Goal: Check status

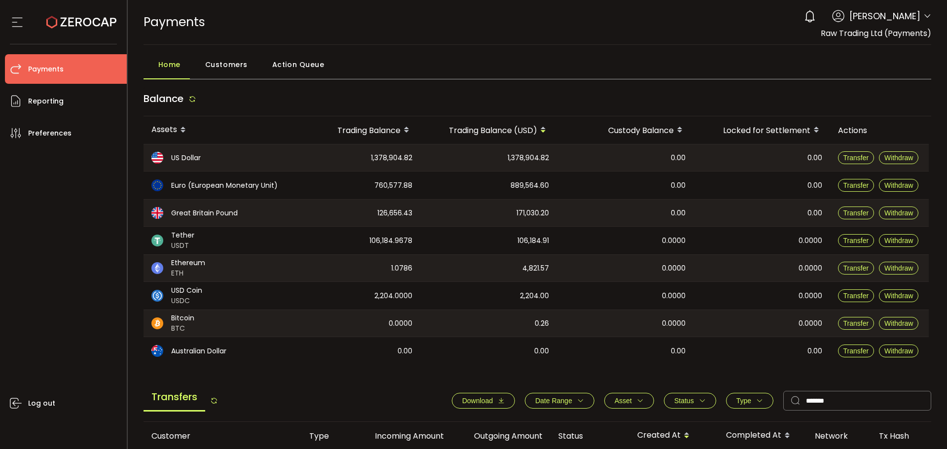
scroll to position [0, 194]
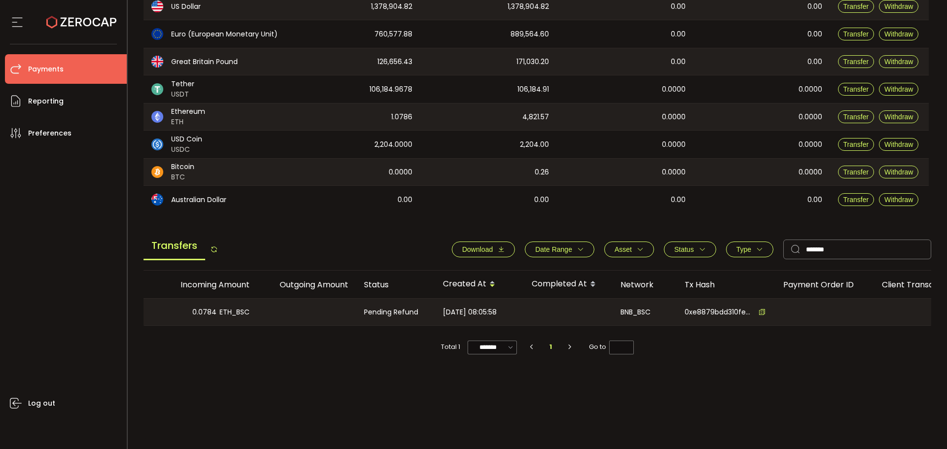
drag, startPoint x: 397, startPoint y: 325, endPoint x: 225, endPoint y: 324, distance: 172.6
click at [225, 324] on tr "6393251 Deposit 0.0784 ETH_BSC Pending Refund 2025-09-01 08:05:58 BNB_BSC 0xe88…" at bounding box center [468, 312] width 1038 height 28
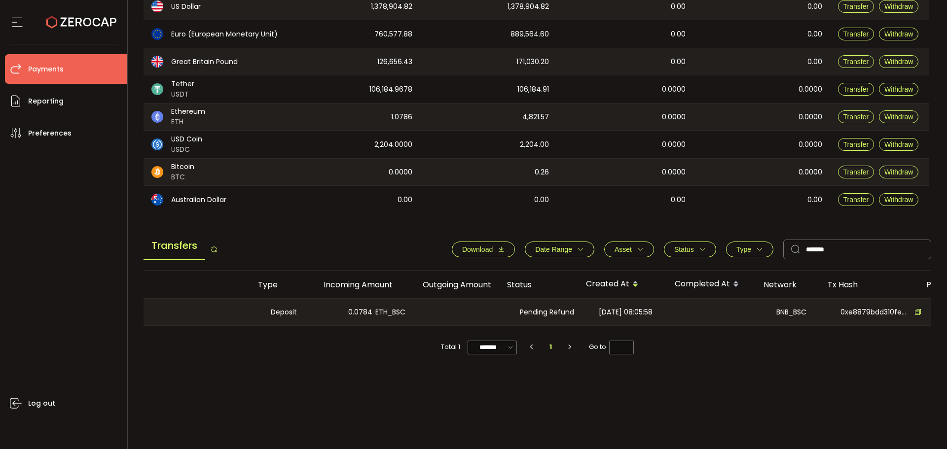
scroll to position [0, 0]
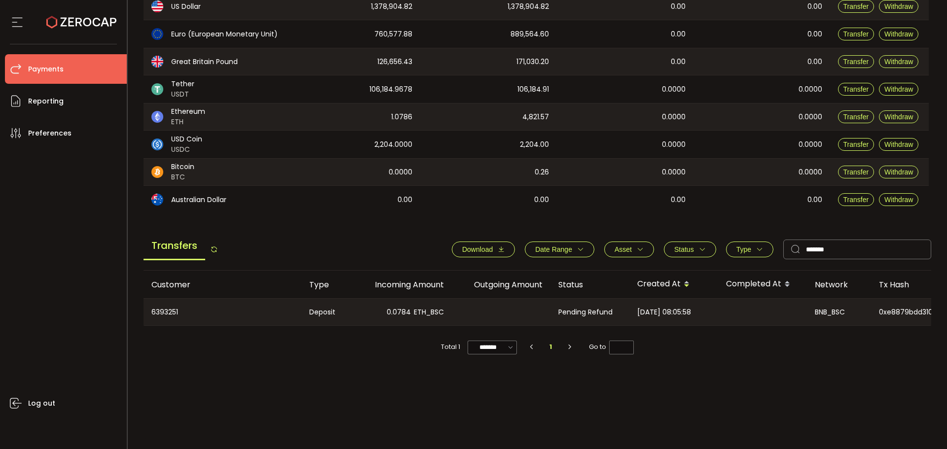
click at [502, 313] on div at bounding box center [501, 312] width 99 height 27
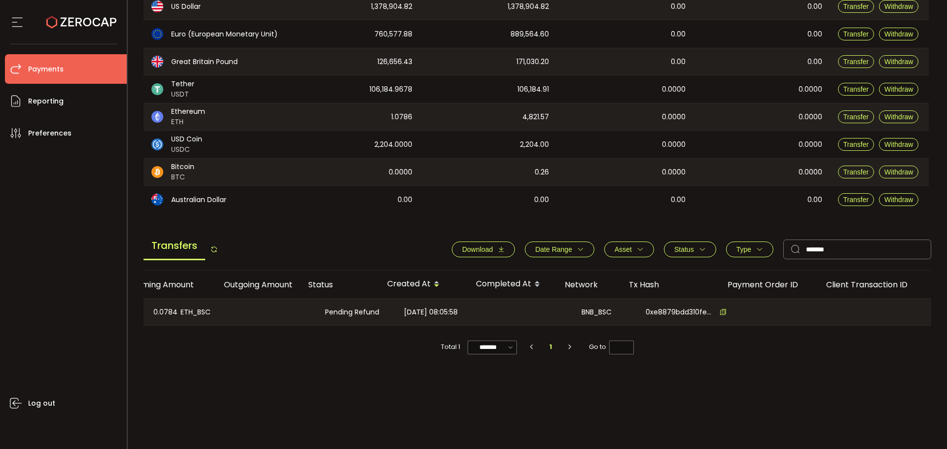
scroll to position [0, 253]
drag, startPoint x: 412, startPoint y: 329, endPoint x: 359, endPoint y: 326, distance: 52.3
click at [360, 320] on div "Customer Type Incoming Amount Outgoing Amount Status Created At Completed At Ne…" at bounding box center [537, 315] width 788 height 88
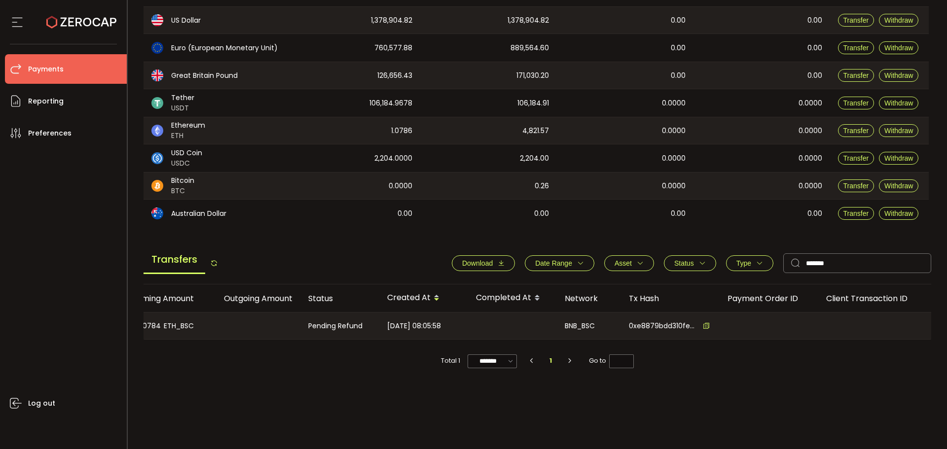
scroll to position [151, 0]
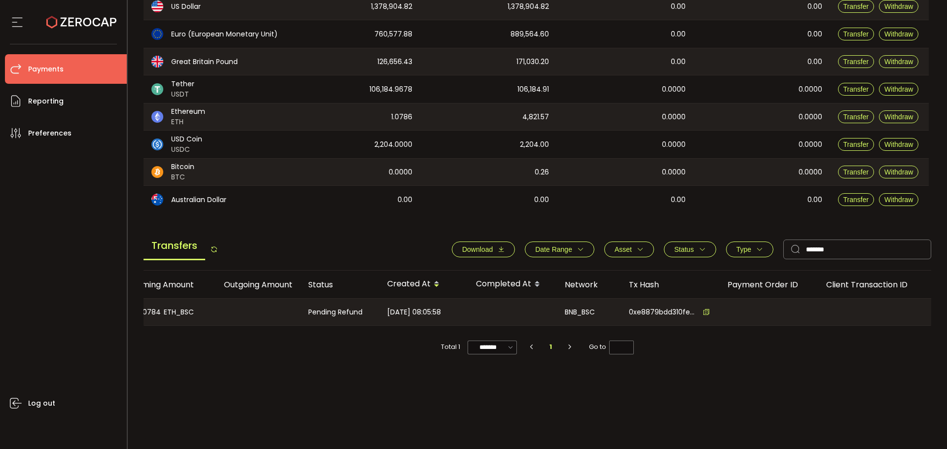
click at [304, 368] on div "Customer Type Incoming Amount Outgoing Amount Status Created At Completed At Ne…" at bounding box center [537, 355] width 788 height 169
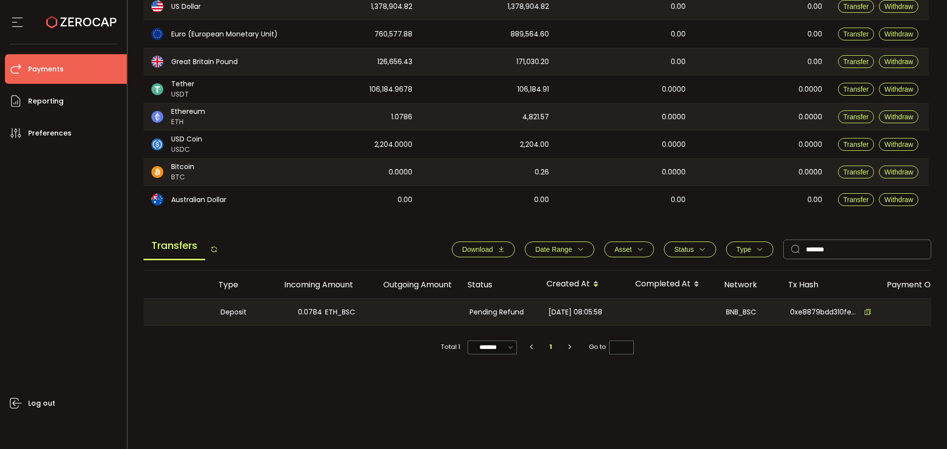
scroll to position [0, 0]
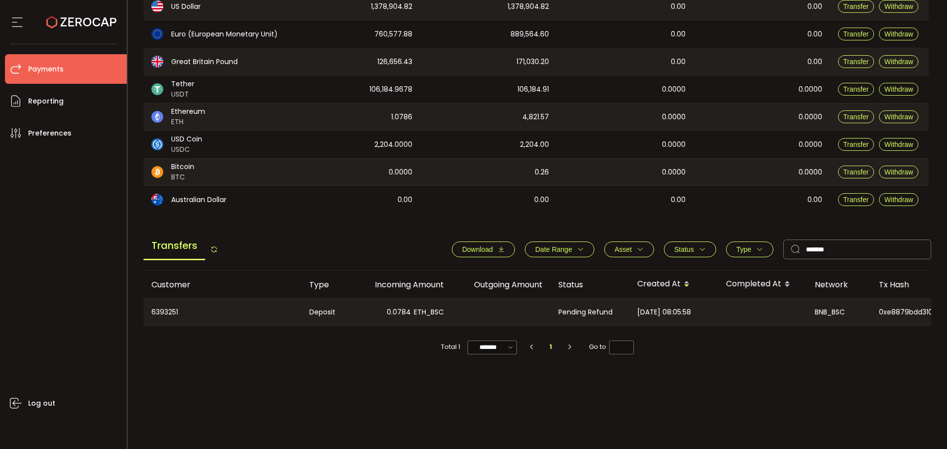
drag, startPoint x: 556, startPoint y: 311, endPoint x: 627, endPoint y: 313, distance: 71.5
click at [627, 313] on div "Pending Refund" at bounding box center [589, 312] width 79 height 27
copy span "Pending Refund"
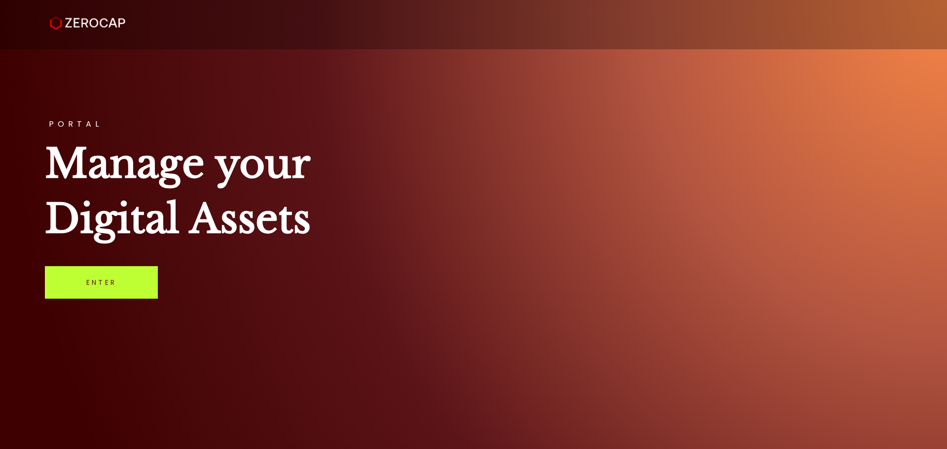
click at [108, 282] on link "Enter" at bounding box center [101, 282] width 113 height 33
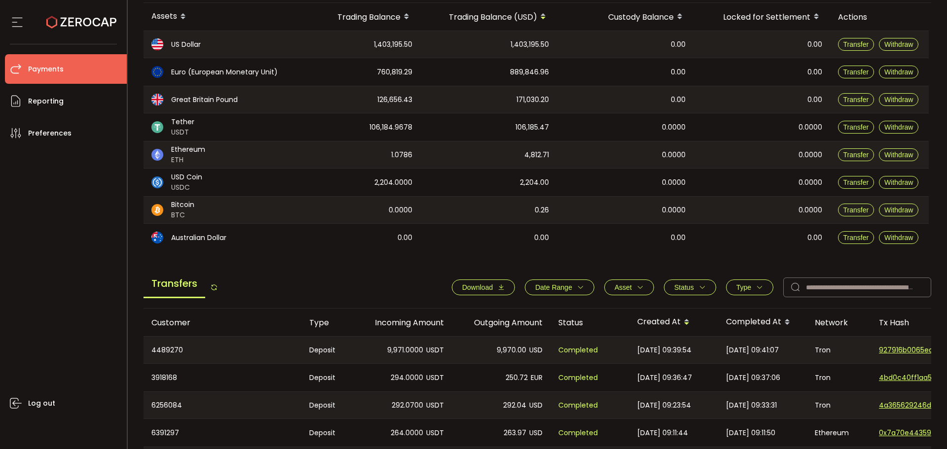
scroll to position [148, 0]
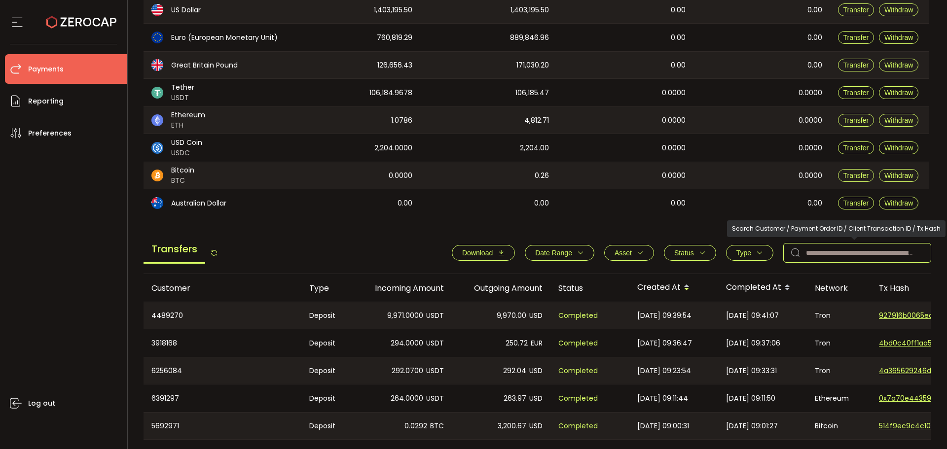
click at [821, 256] on input "text" at bounding box center [857, 253] width 148 height 20
paste input "*******"
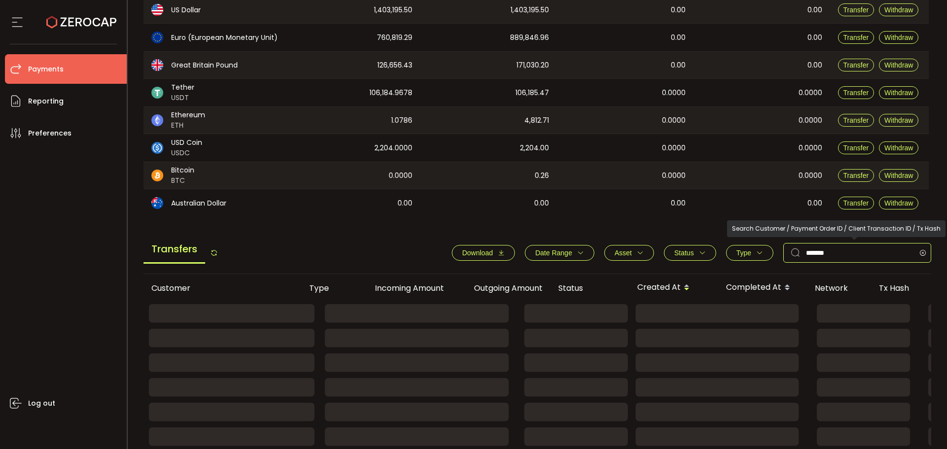
type input "*******"
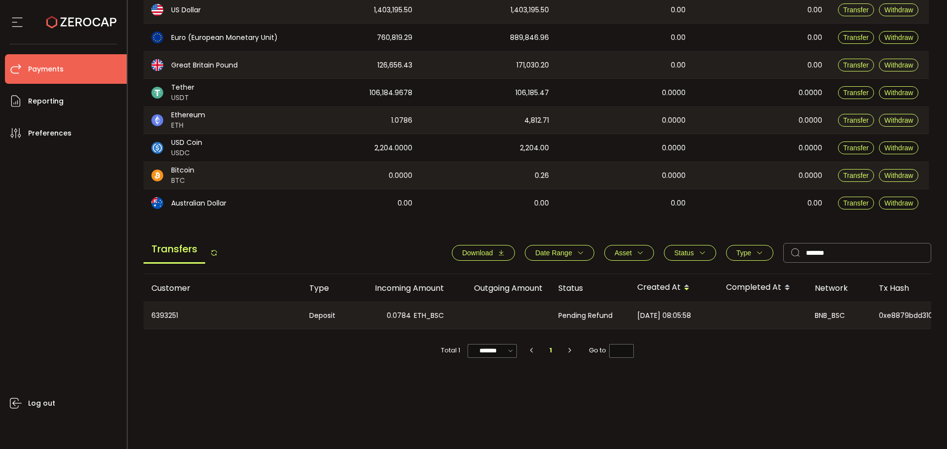
drag, startPoint x: 557, startPoint y: 313, endPoint x: 614, endPoint y: 313, distance: 57.2
click at [614, 313] on div "Pending Refund" at bounding box center [589, 315] width 79 height 27
copy span "Pending Refund"
click at [693, 393] on div "Customer Type Incoming Amount Outgoing Amount Status Created At Completed At Ne…" at bounding box center [537, 358] width 788 height 169
